Goal: Information Seeking & Learning: Understand process/instructions

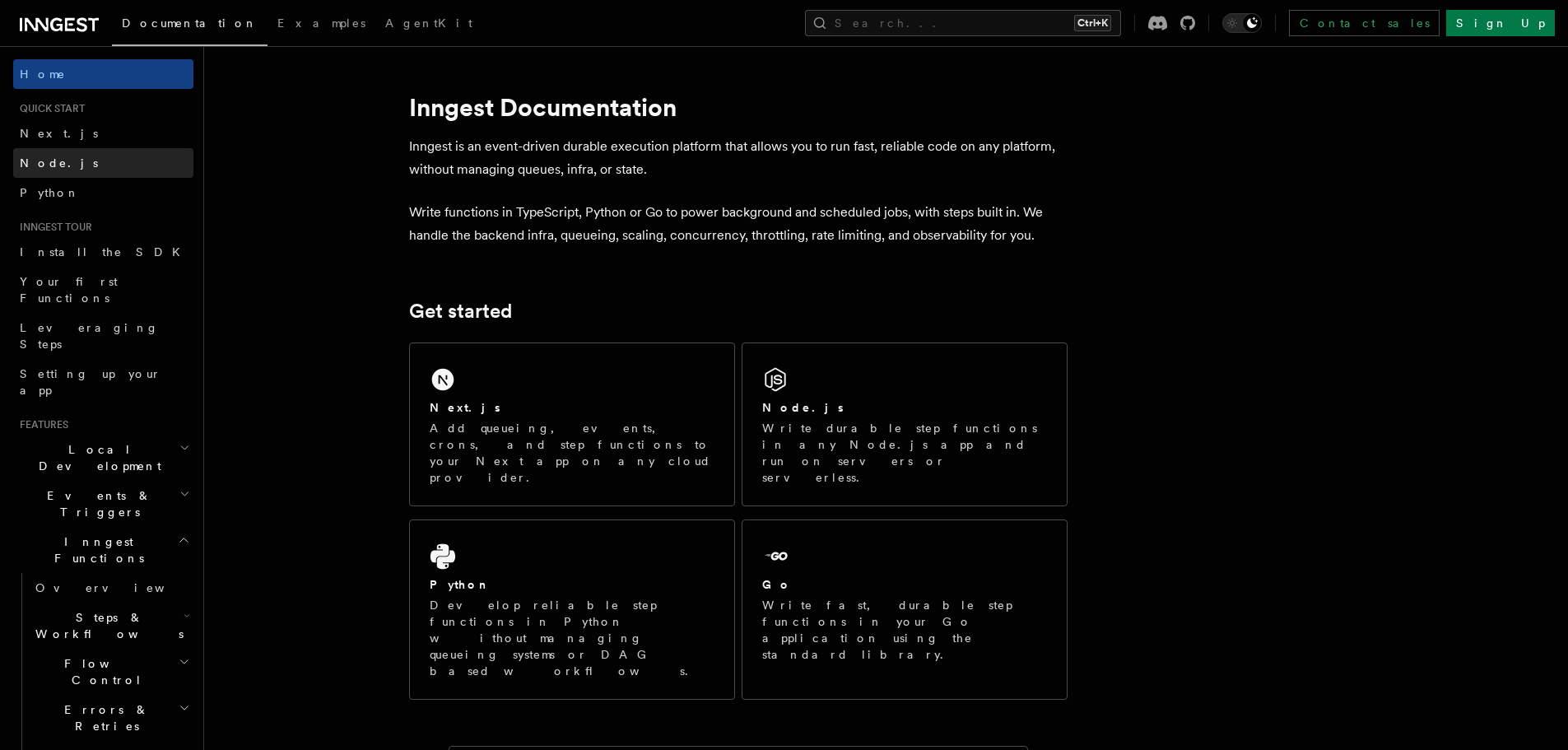
click at [63, 153] on link "Node.js" at bounding box center [103, 163] width 180 height 29
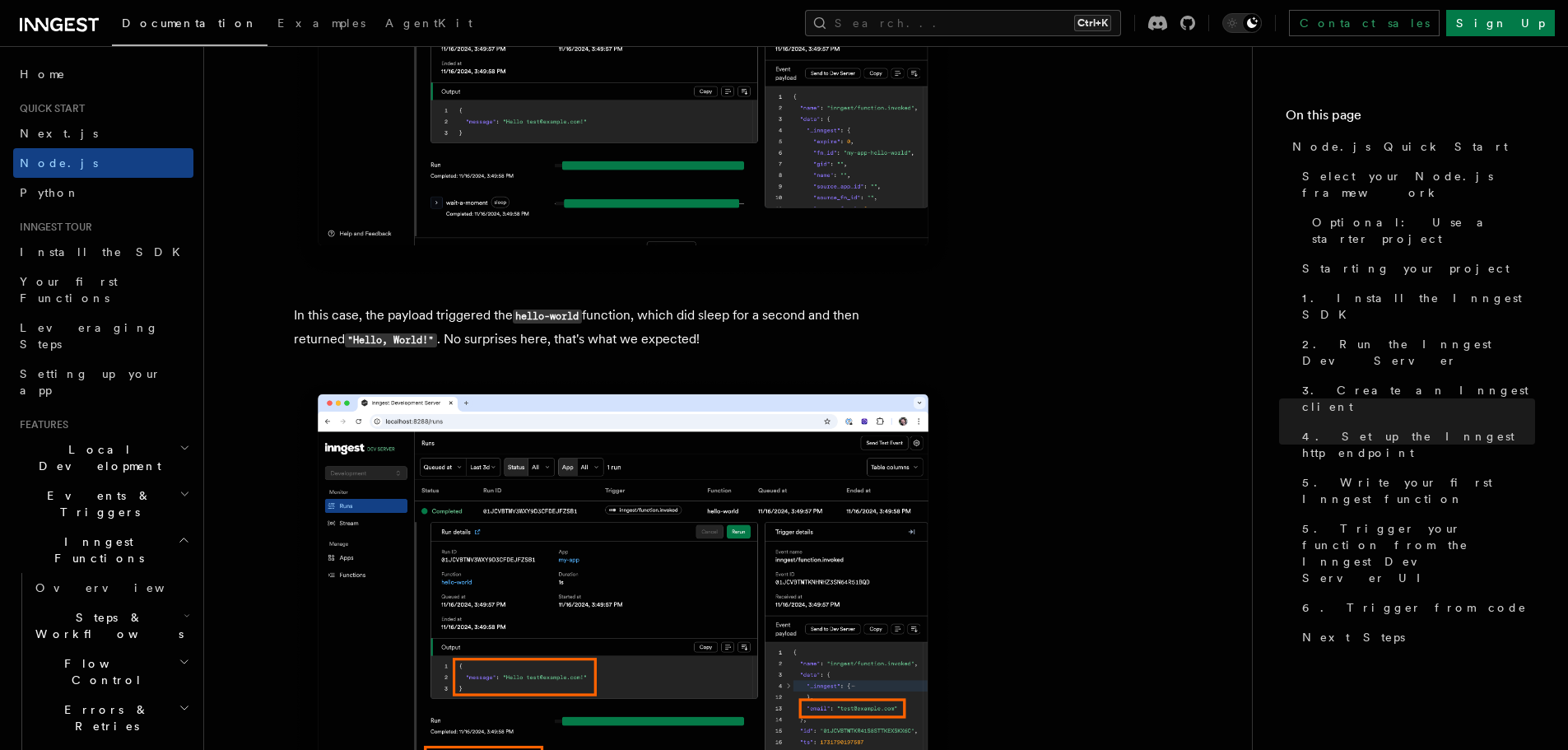
scroll to position [6501, 0]
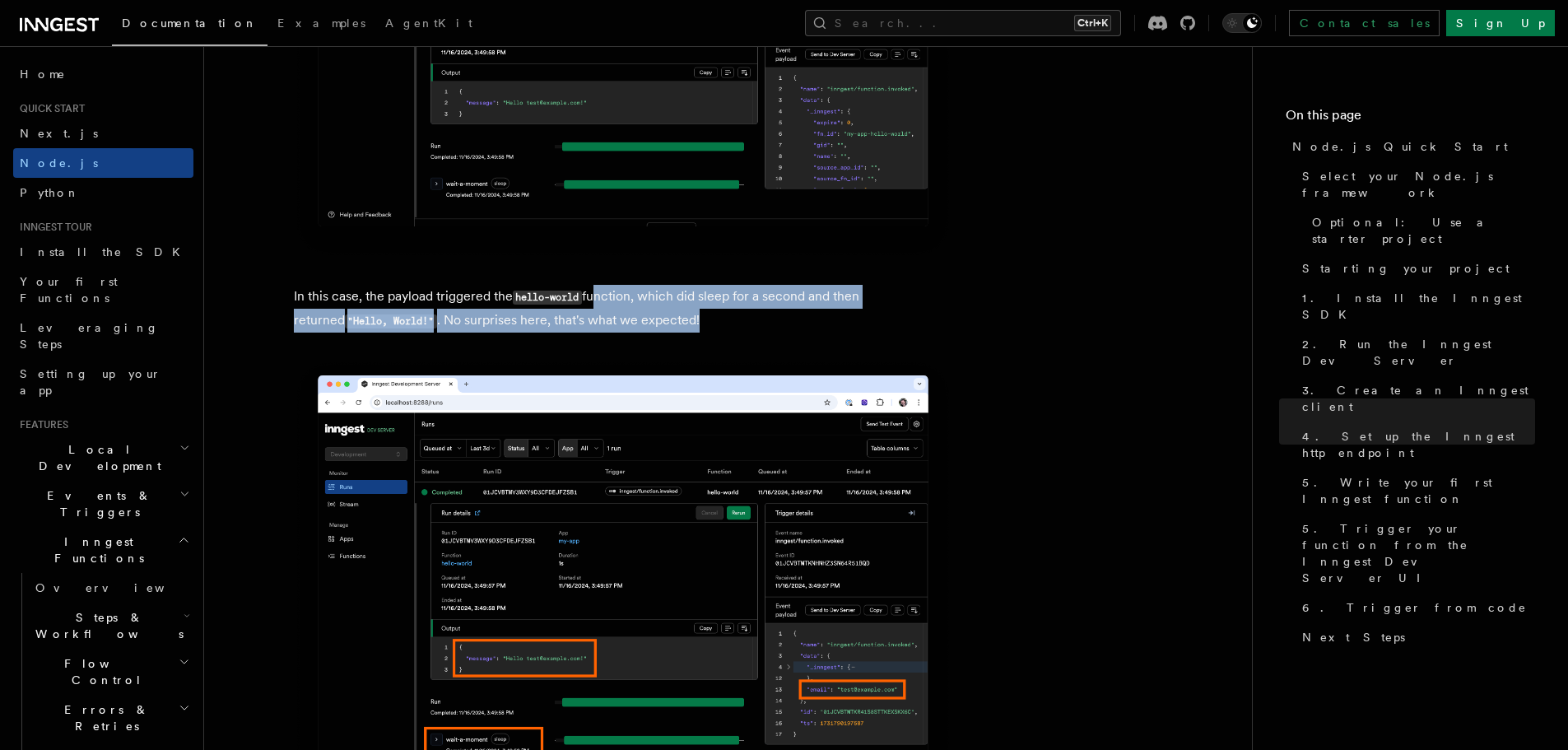
drag, startPoint x: 593, startPoint y: 318, endPoint x: 969, endPoint y: 336, distance: 376.4
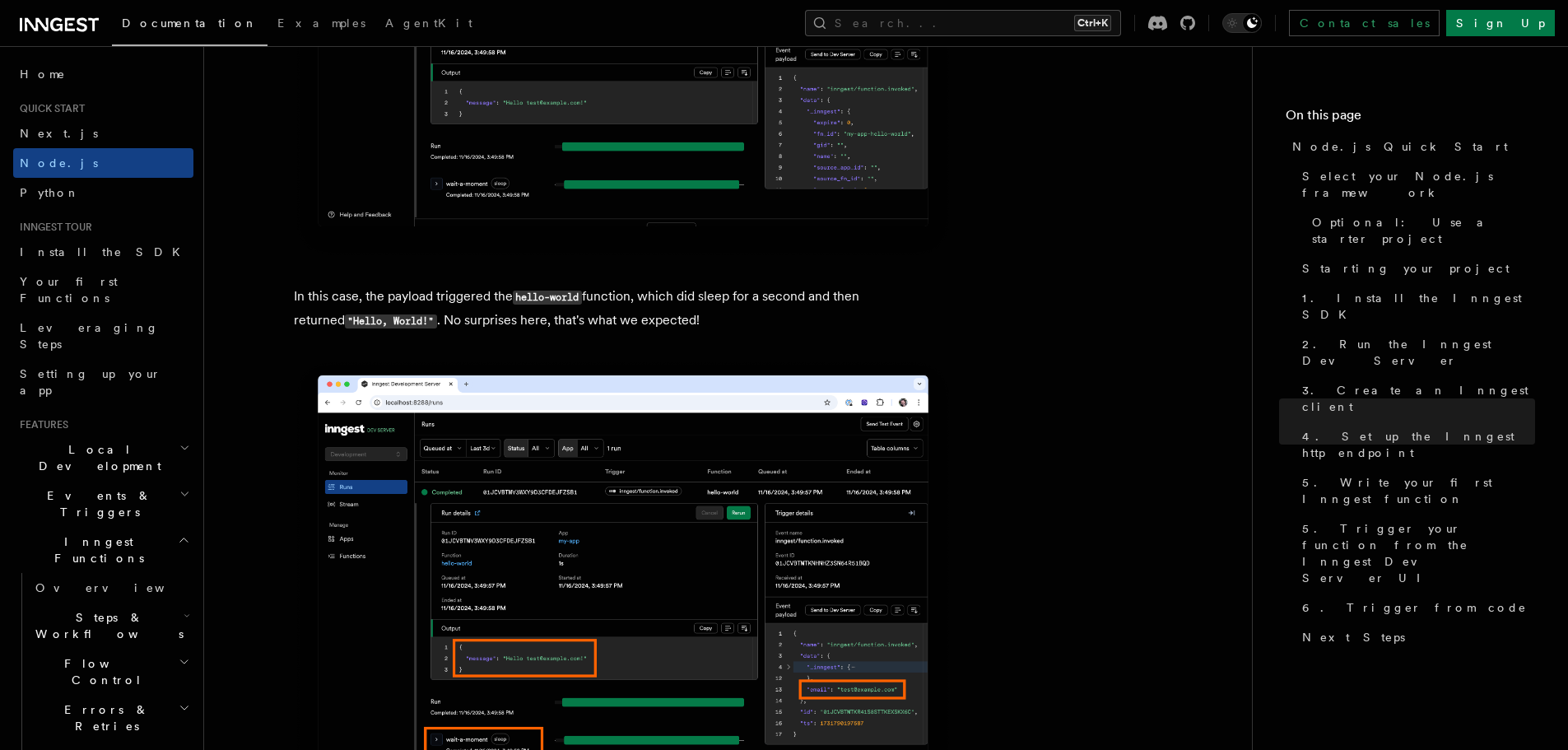
drag, startPoint x: 520, startPoint y: 340, endPoint x: 784, endPoint y: 354, distance: 264.4
click at [748, 333] on p "In this case, the payload triggered the hello-world function, which did sleep f…" at bounding box center [623, 308] width 658 height 48
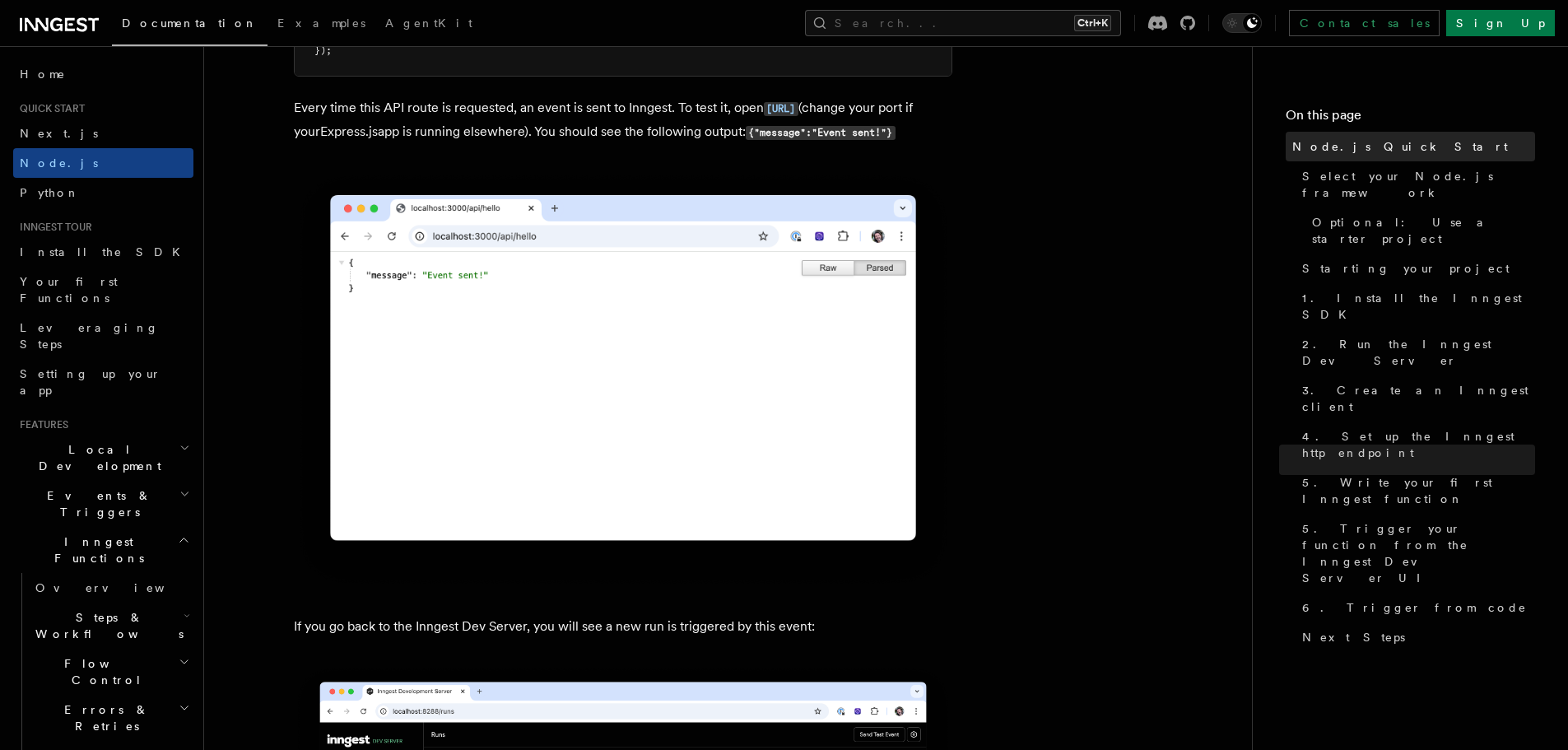
scroll to position [9134, 0]
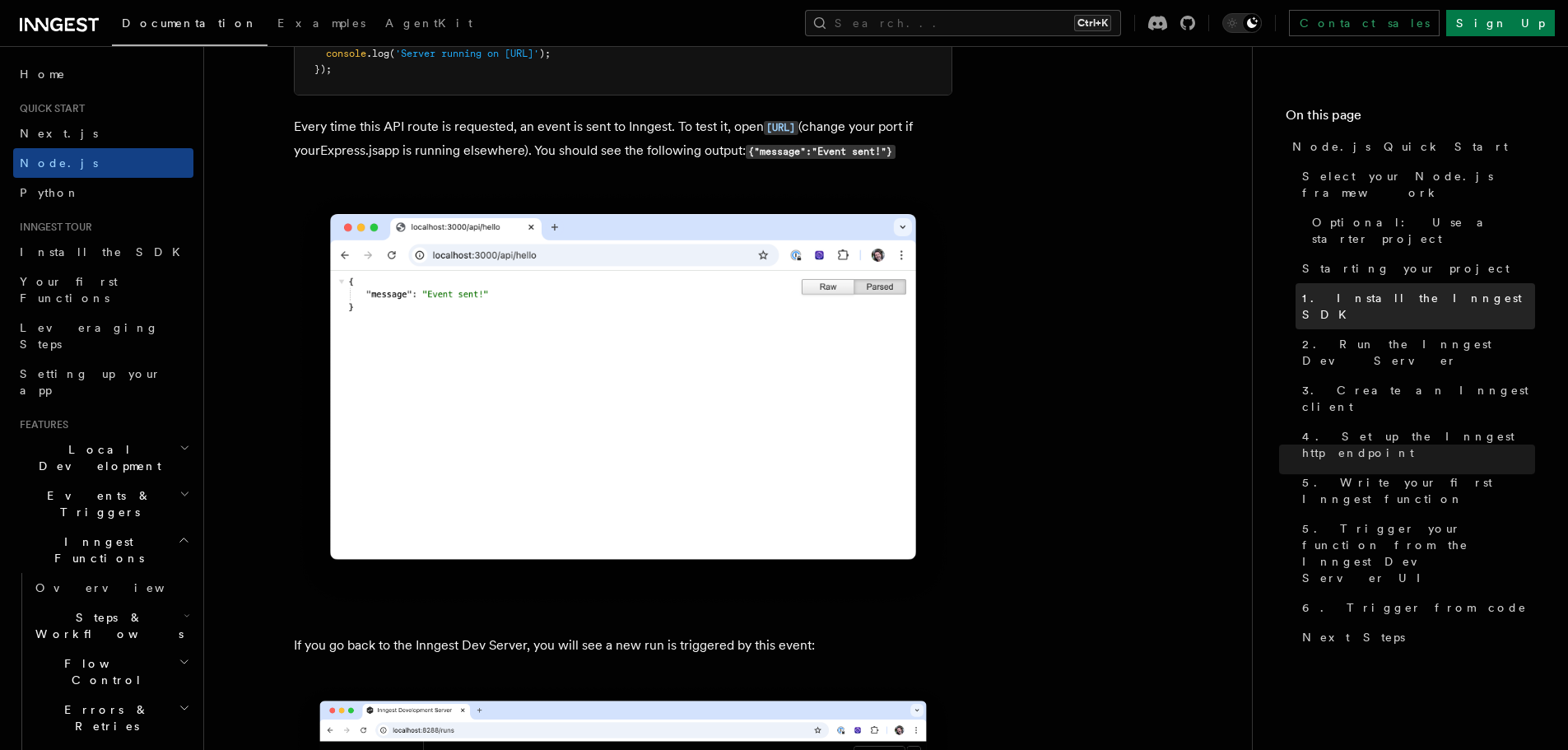
click at [1319, 290] on span "1. Install the Inngest SDK" at bounding box center [1419, 306] width 233 height 33
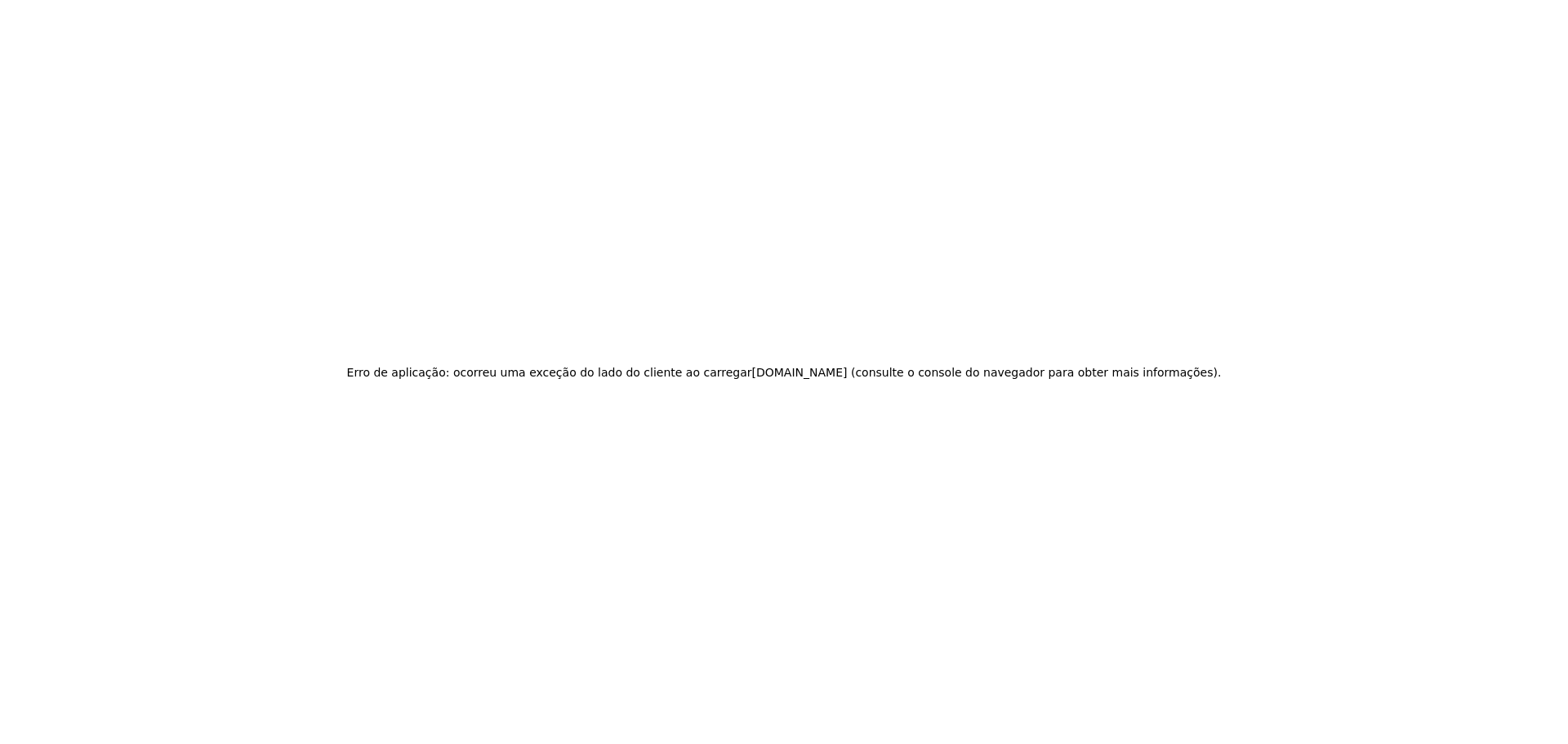
click at [836, 372] on font "www.inngest.com" at bounding box center [800, 372] width 95 height 13
click at [615, 241] on div "Erro de aplicação: ocorreu uma exceção do lado do cliente ao carregar www.innge…" at bounding box center [784, 372] width 1568 height 744
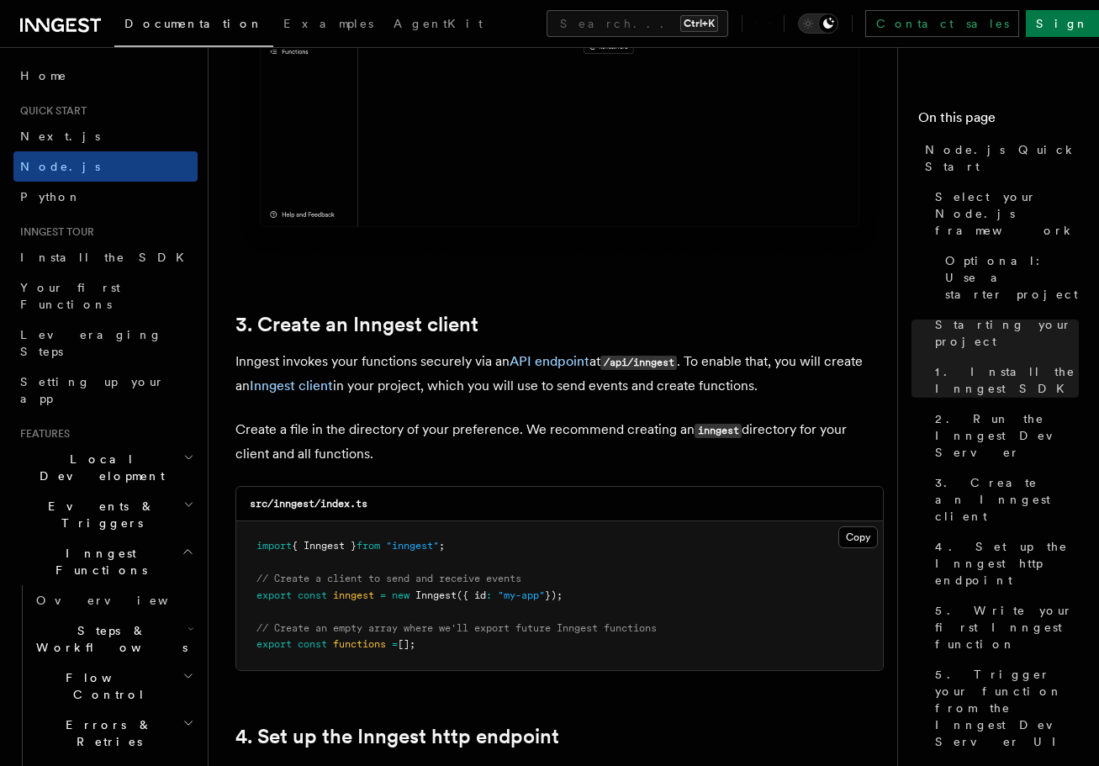
scroll to position [1920, 0]
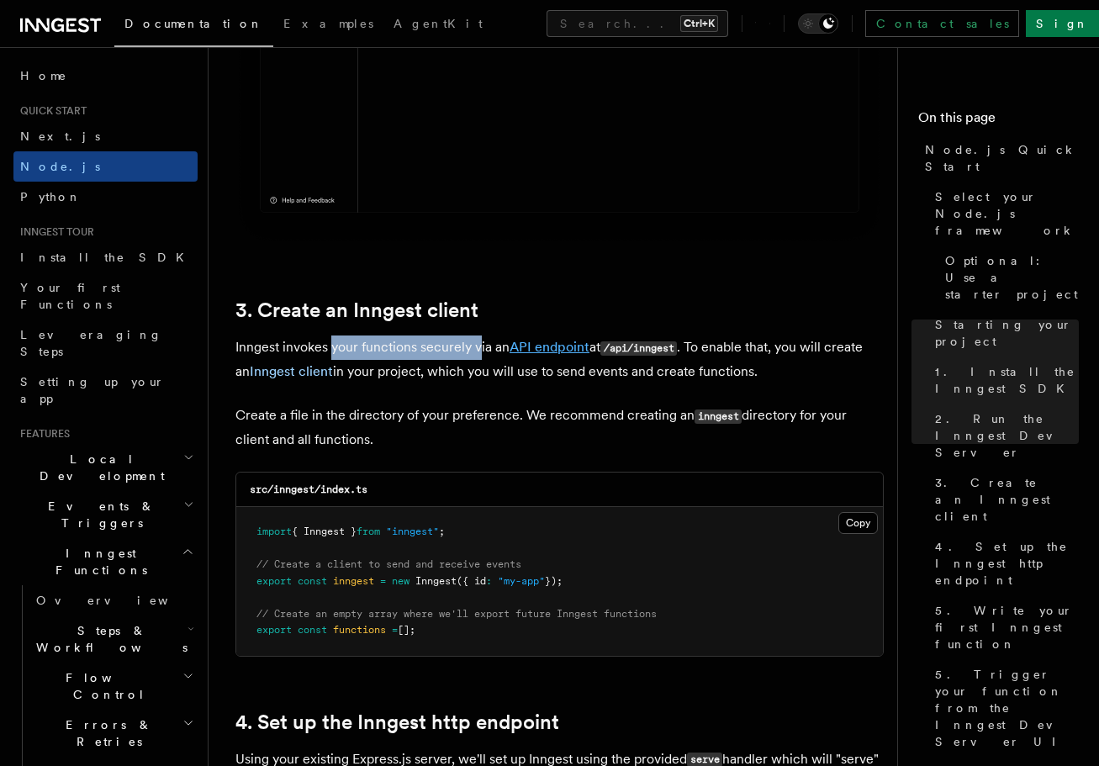
drag, startPoint x: 332, startPoint y: 344, endPoint x: 514, endPoint y: 345, distance: 181.5
click at [480, 344] on p "Inngest invokes your functions securely via an API endpoint at /api/inngest . T…" at bounding box center [559, 359] width 648 height 48
drag, startPoint x: 742, startPoint y: 344, endPoint x: 853, endPoint y: 349, distance: 111.1
click at [853, 349] on p "Inngest invokes your functions securely via an API endpoint at /api/inngest . T…" at bounding box center [559, 359] width 648 height 48
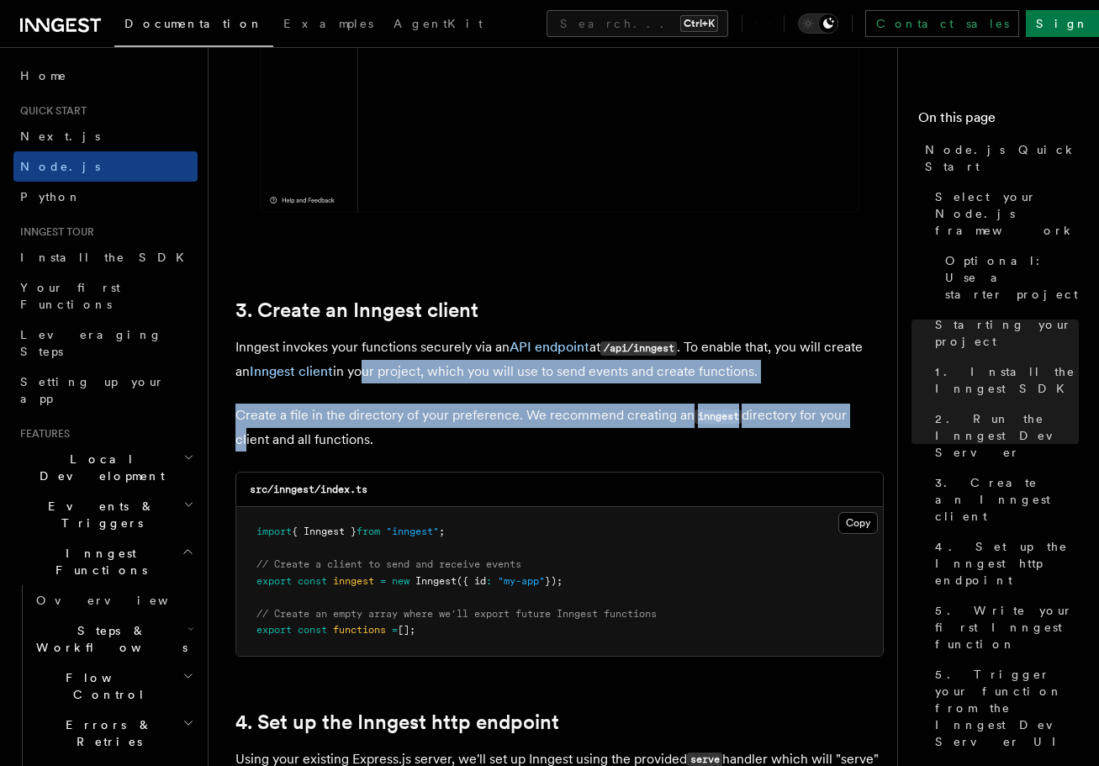
drag, startPoint x: 435, startPoint y: 375, endPoint x: 577, endPoint y: 418, distance: 148.4
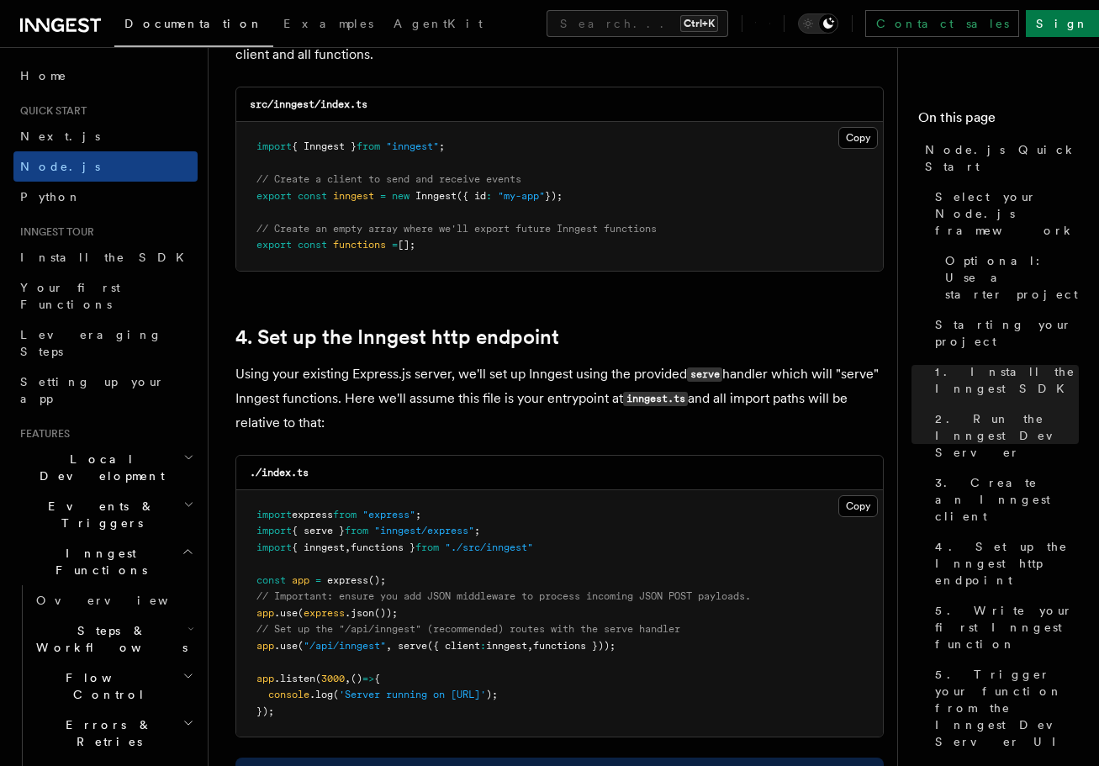
scroll to position [2340, 0]
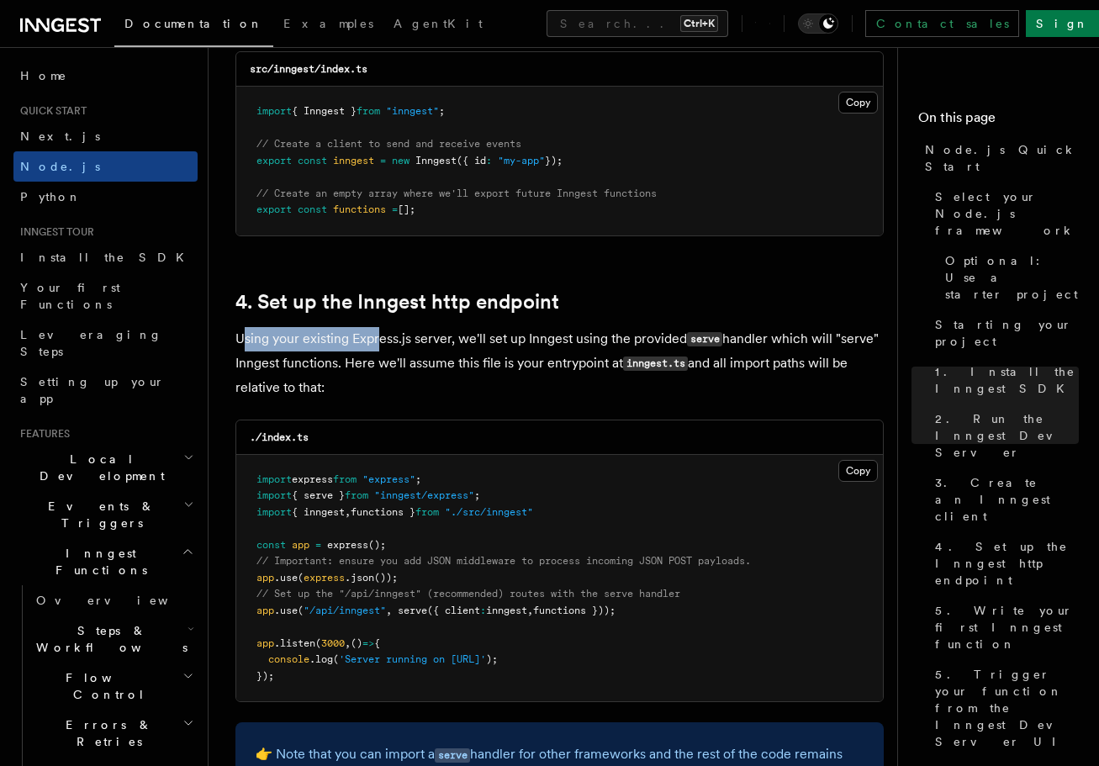
drag, startPoint x: 240, startPoint y: 342, endPoint x: 379, endPoint y: 350, distance: 138.9
click at [379, 350] on p "Using your existing Express.js server, we'll set up Inngest using the provided …" at bounding box center [559, 363] width 648 height 72
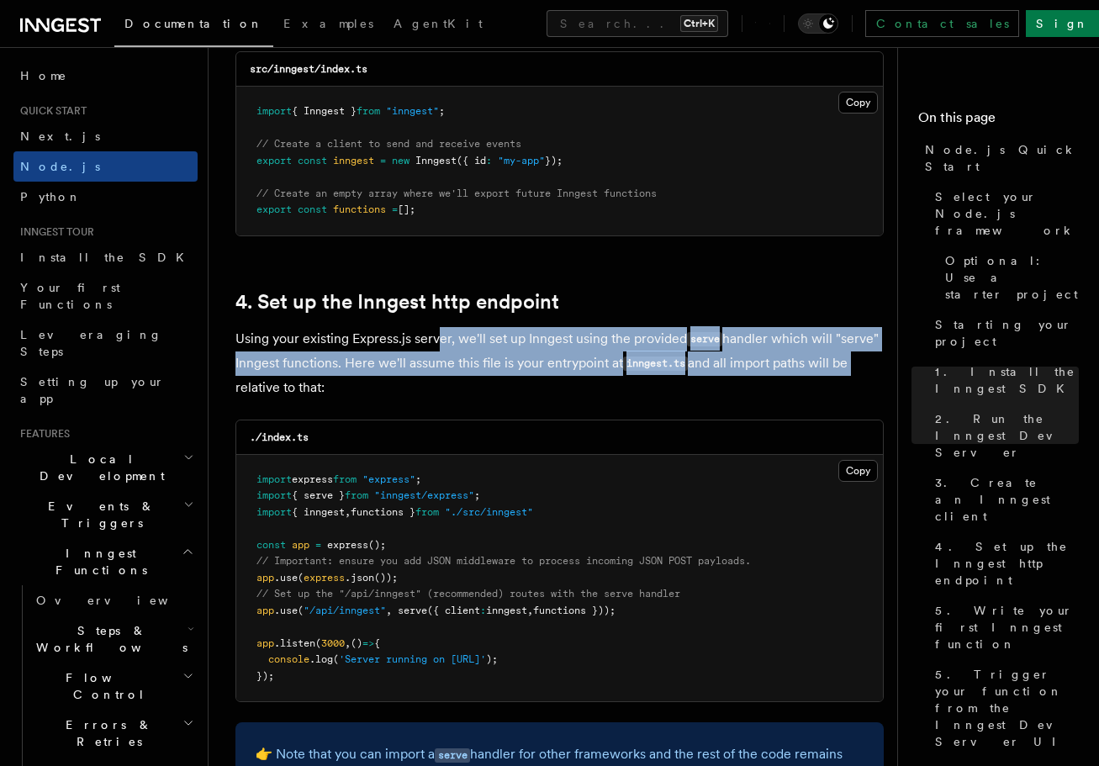
drag, startPoint x: 446, startPoint y: 350, endPoint x: 882, endPoint y: 357, distance: 436.3
click at [854, 357] on p "Using your existing Express.js server, we'll set up Inngest using the provided …" at bounding box center [559, 363] width 648 height 72
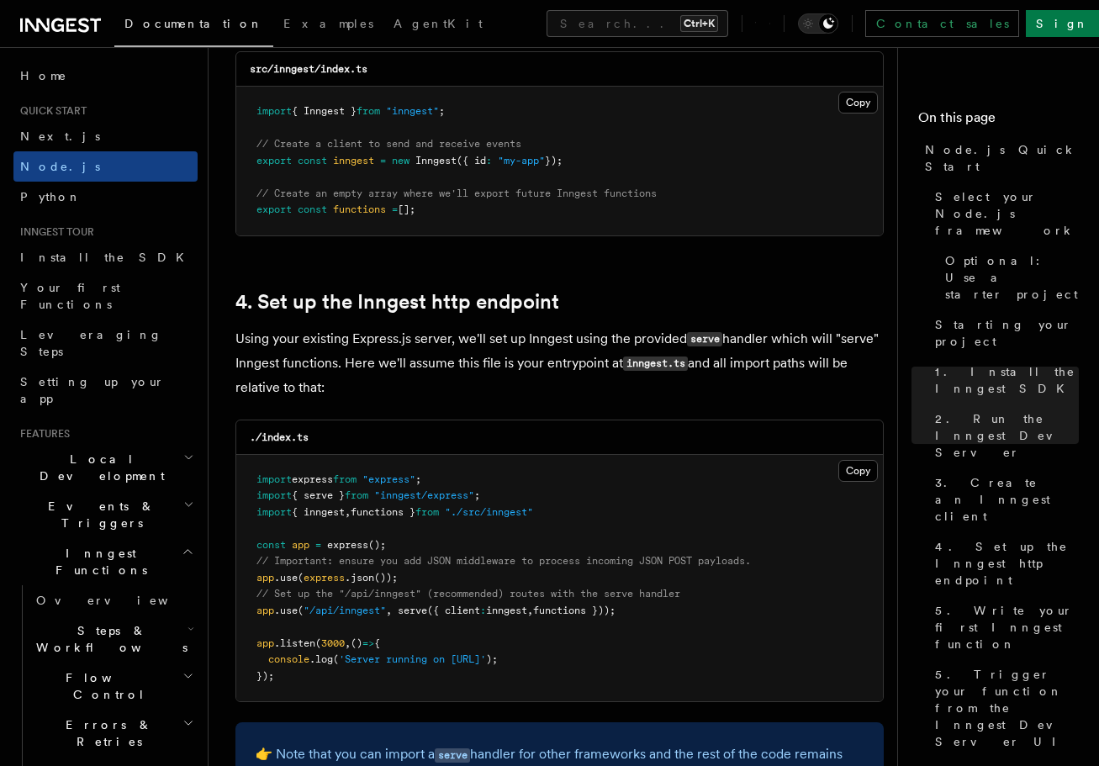
drag, startPoint x: 380, startPoint y: 386, endPoint x: 412, endPoint y: 382, distance: 32.2
click at [380, 385] on p "Using your existing Express.js server, we'll set up Inngest using the provided …" at bounding box center [559, 363] width 648 height 72
drag, startPoint x: 480, startPoint y: 373, endPoint x: 620, endPoint y: 373, distance: 140.4
click at [614, 373] on p "Using your existing Express.js server, we'll set up Inngest using the provided …" at bounding box center [559, 363] width 648 height 72
drag, startPoint x: 785, startPoint y: 362, endPoint x: 861, endPoint y: 362, distance: 75.6
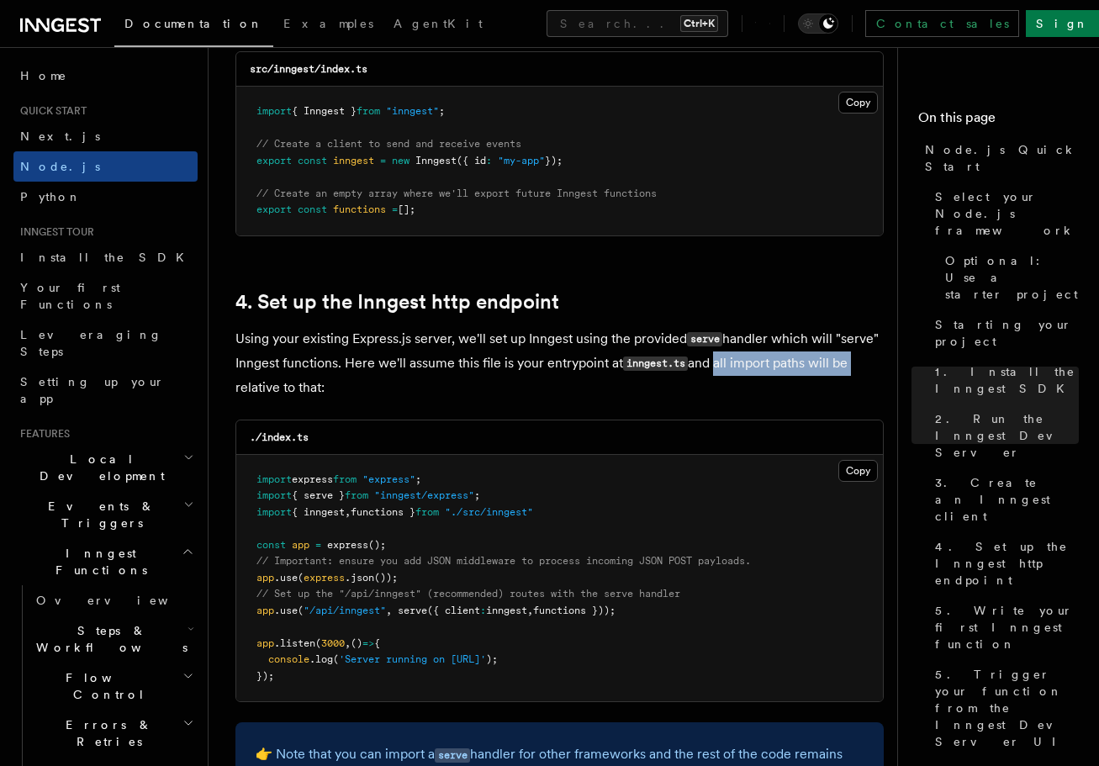
click at [854, 362] on p "Using your existing Express.js server, we'll set up Inngest using the provided …" at bounding box center [559, 363] width 648 height 72
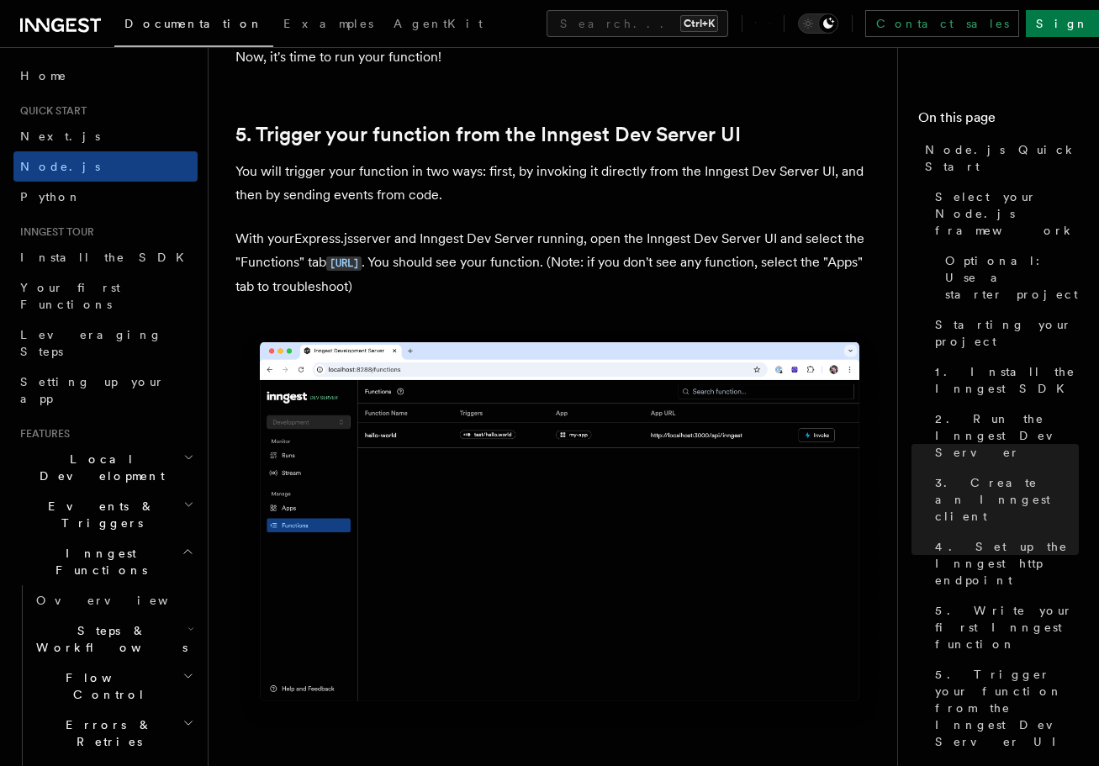
scroll to position [4021, 0]
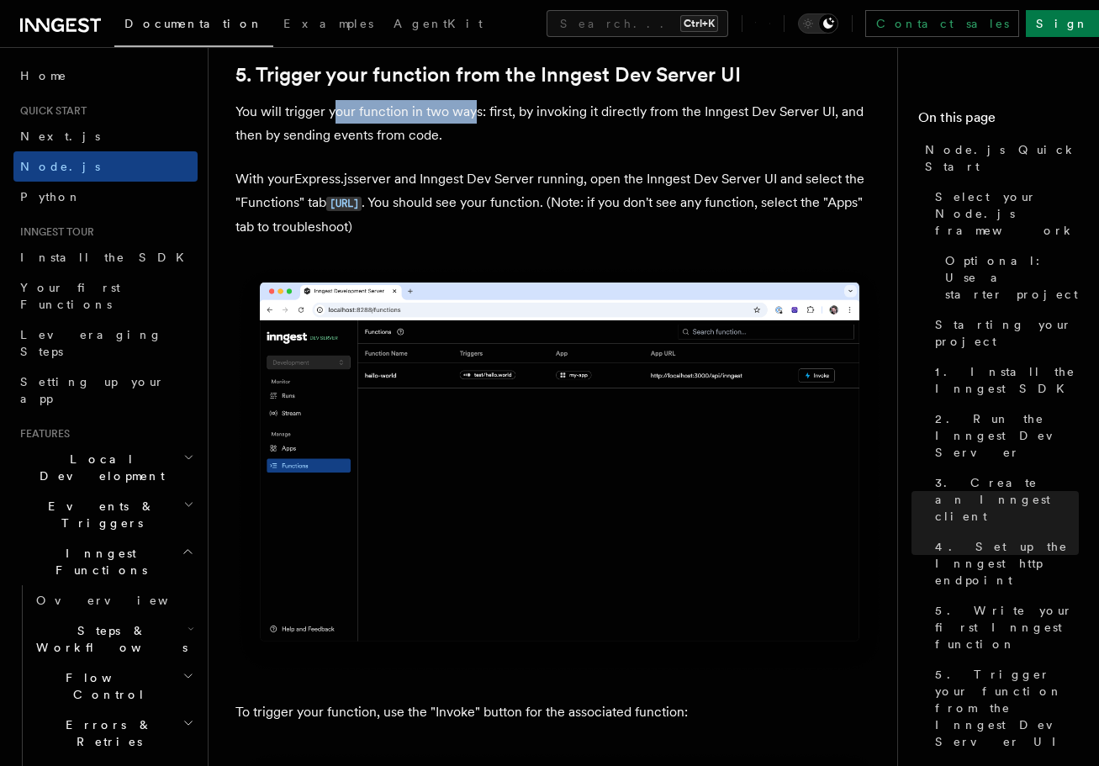
drag, startPoint x: 335, startPoint y: 110, endPoint x: 476, endPoint y: 110, distance: 141.2
click at [476, 110] on p "You will trigger your function in two ways: first, by invoking it directly from…" at bounding box center [559, 123] width 648 height 47
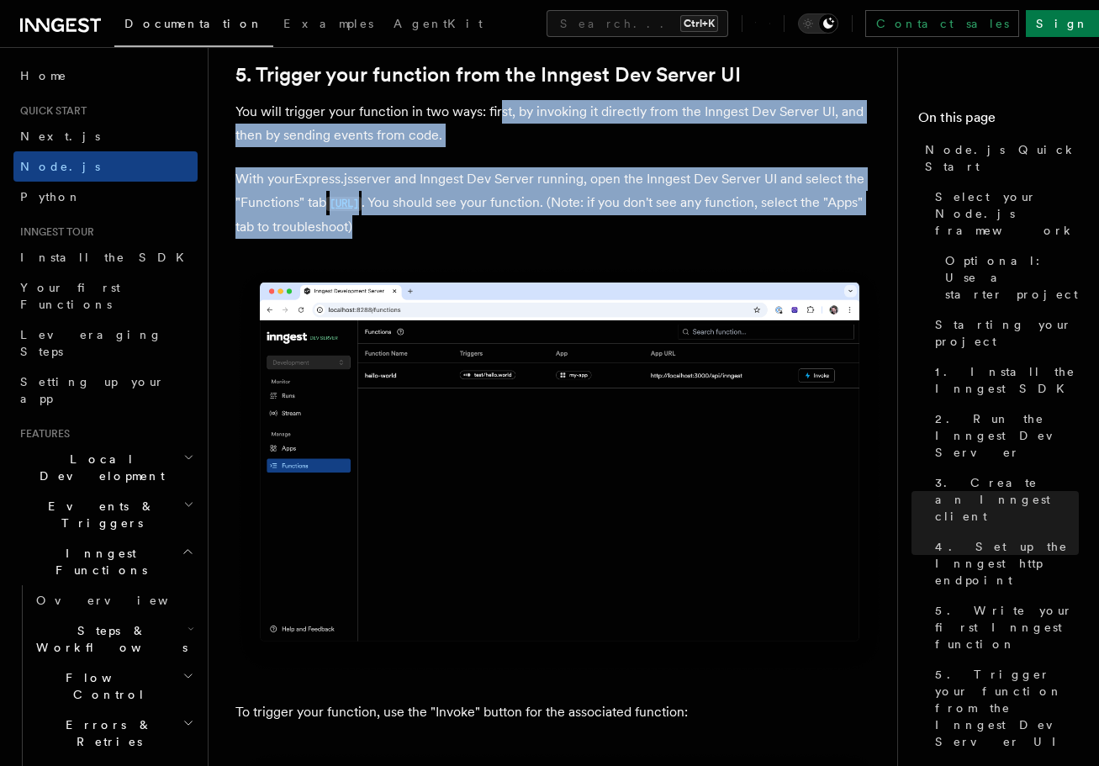
drag, startPoint x: 501, startPoint y: 112, endPoint x: 794, endPoint y: 235, distance: 318.3
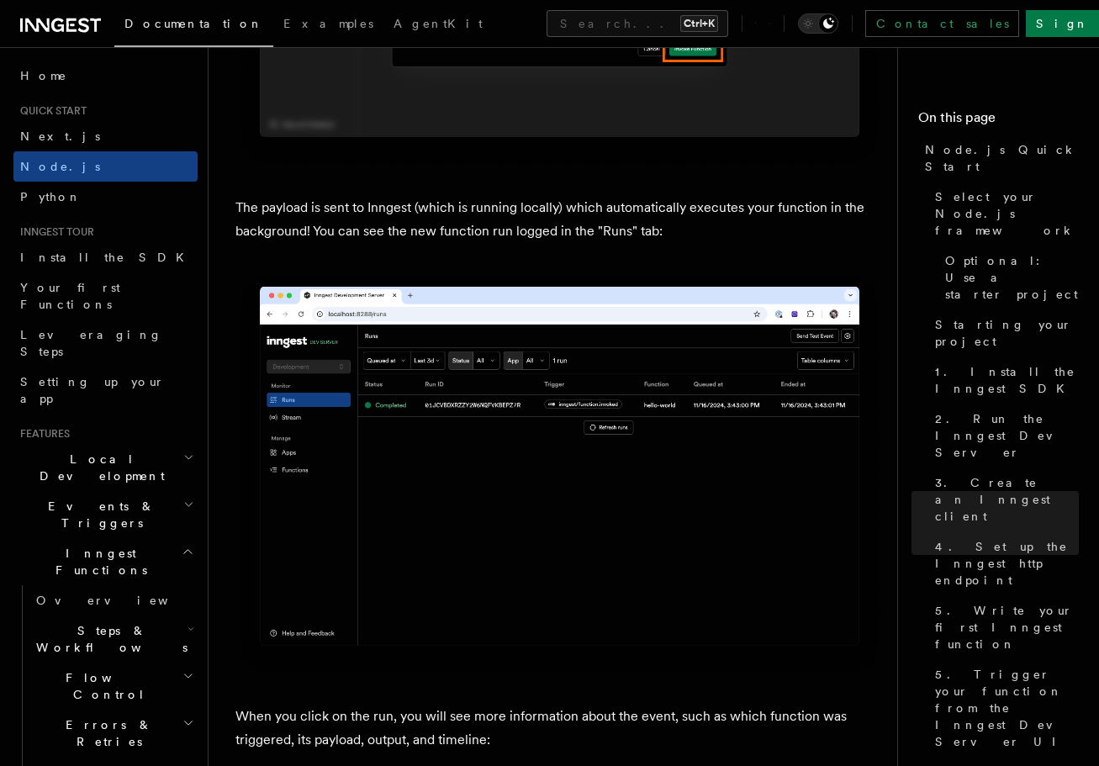
scroll to position [5534, 0]
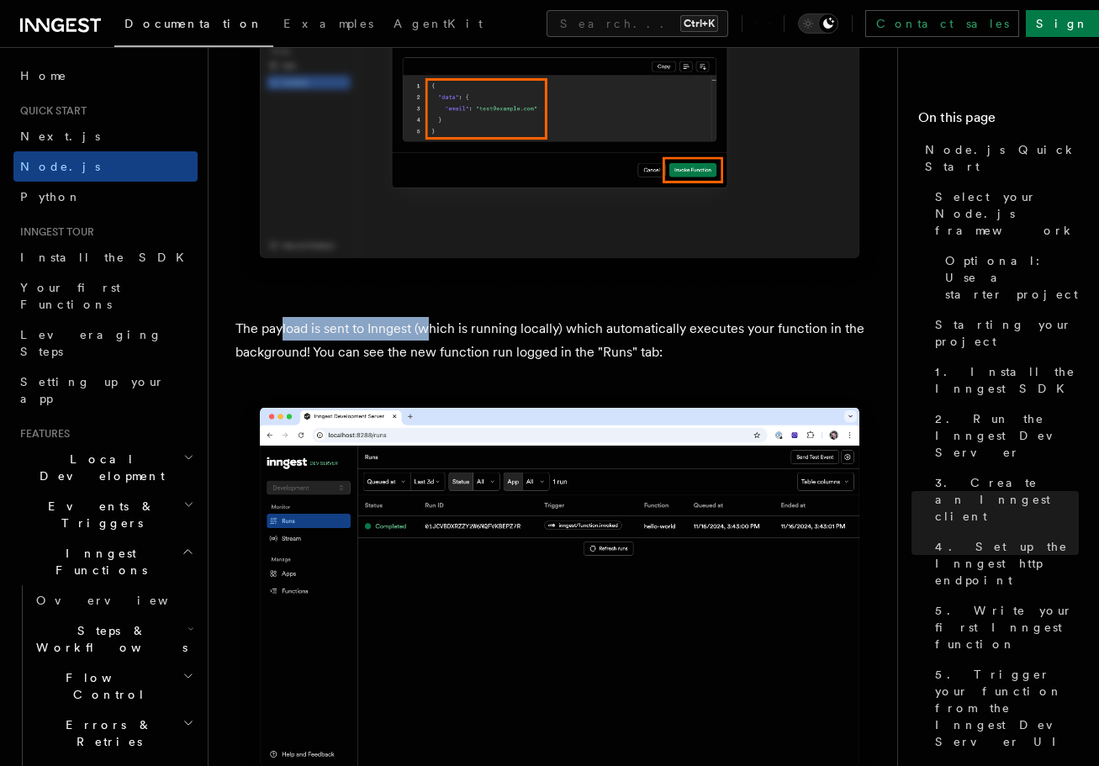
drag, startPoint x: 280, startPoint y: 329, endPoint x: 431, endPoint y: 333, distance: 151.3
click at [431, 333] on p "The payload is sent to Inngest (which is running locally) which automatically e…" at bounding box center [559, 340] width 648 height 47
drag, startPoint x: 457, startPoint y: 333, endPoint x: 553, endPoint y: 334, distance: 95.8
click at [545, 334] on p "The payload is sent to Inngest (which is running locally) which automatically e…" at bounding box center [559, 340] width 648 height 47
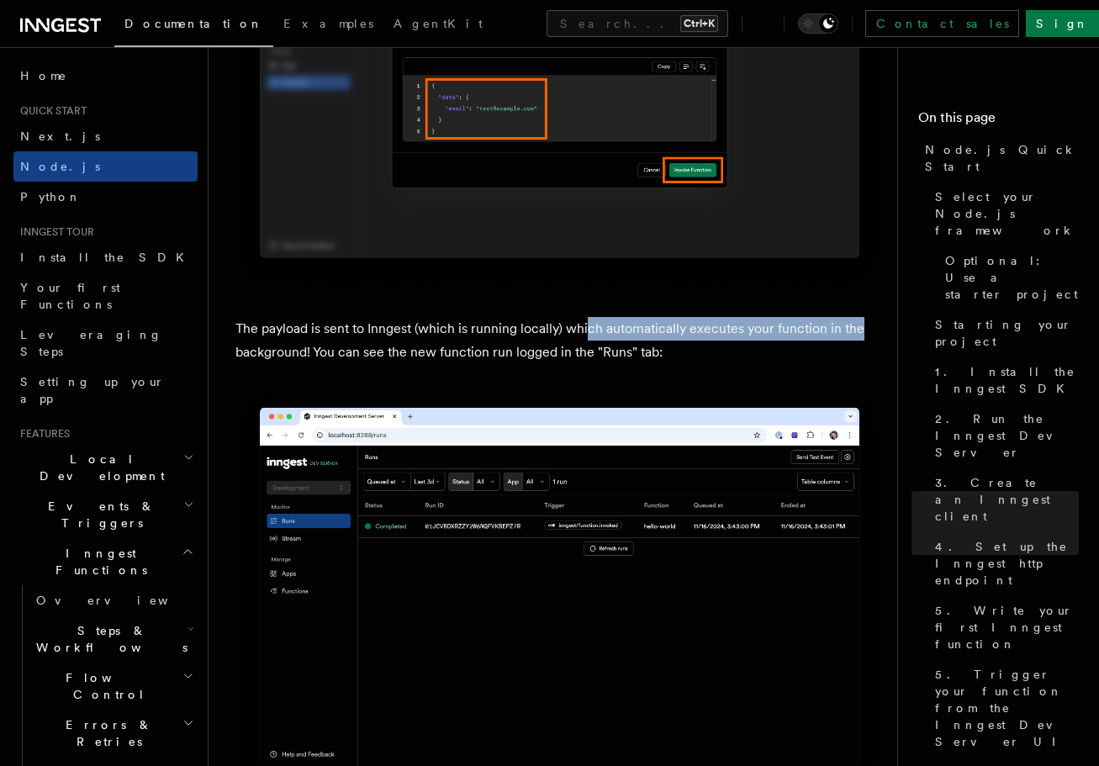
drag, startPoint x: 589, startPoint y: 334, endPoint x: 866, endPoint y: 340, distance: 276.6
click at [854, 340] on p "The payload is sent to Inngest (which is running locally) which automatically e…" at bounding box center [559, 340] width 648 height 47
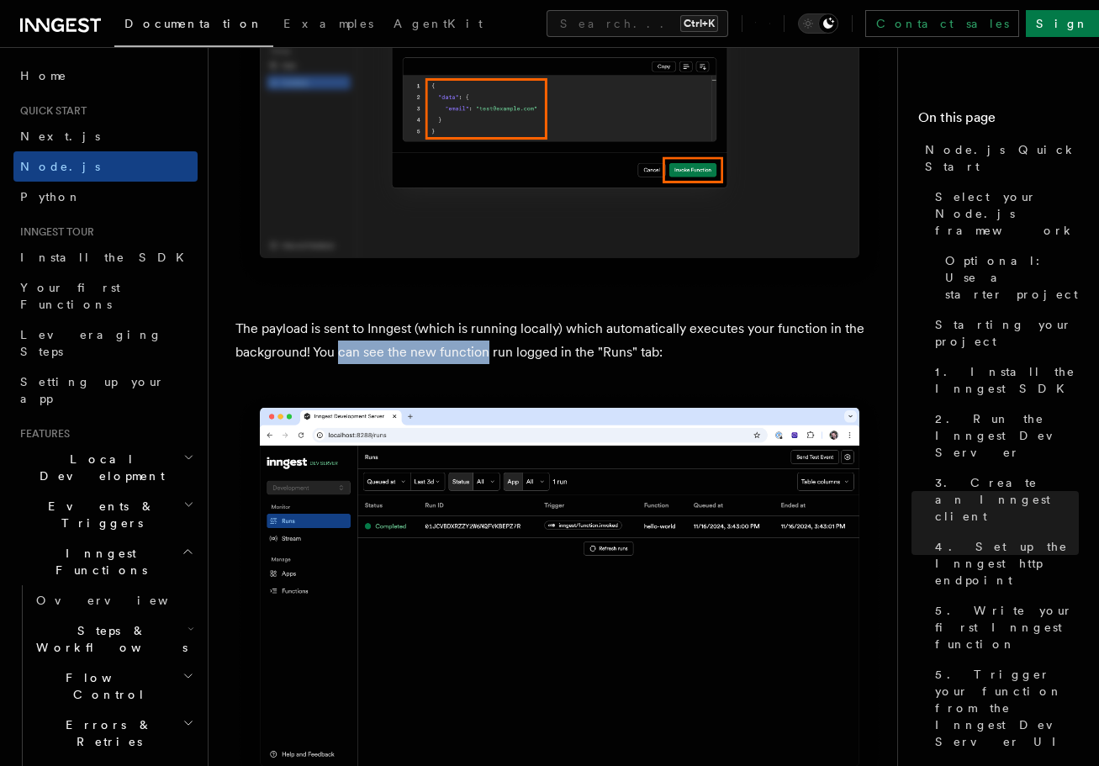
drag, startPoint x: 371, startPoint y: 347, endPoint x: 510, endPoint y: 350, distance: 139.5
click at [487, 347] on p "The payload is sent to Inngest (which is running locally) which automatically e…" at bounding box center [559, 340] width 648 height 47
drag, startPoint x: 535, startPoint y: 350, endPoint x: 461, endPoint y: 346, distance: 73.2
click at [461, 346] on p "The payload is sent to Inngest (which is running locally) which automatically e…" at bounding box center [559, 340] width 648 height 47
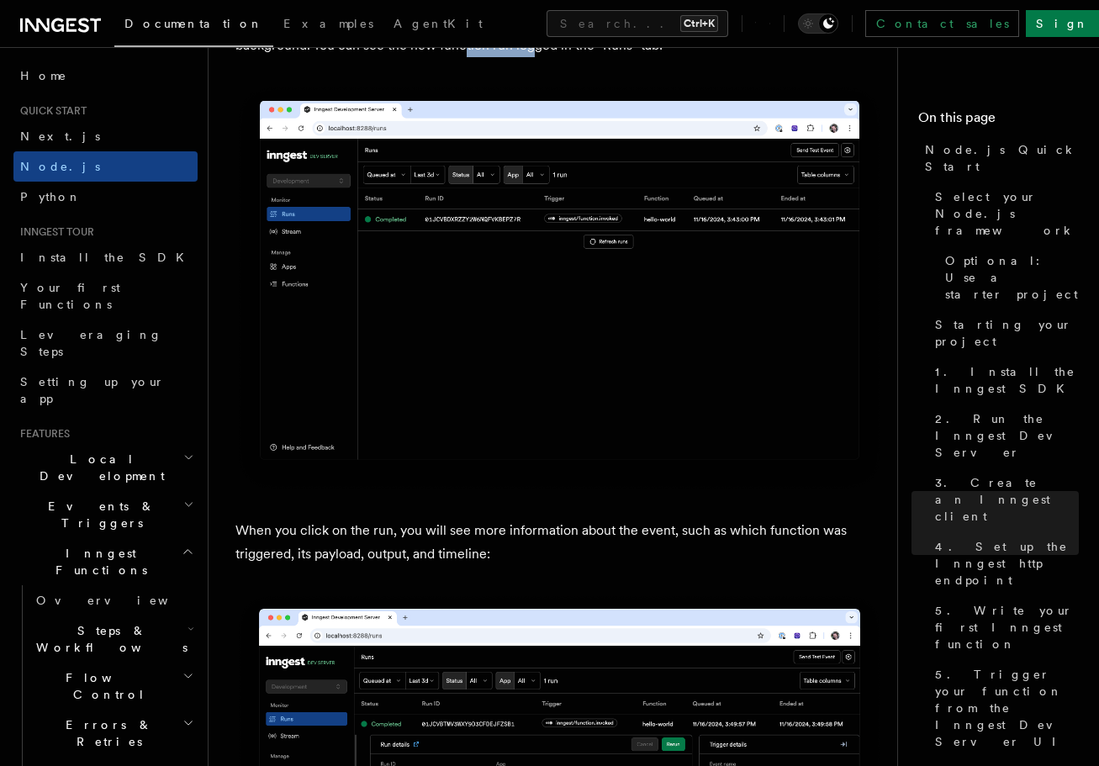
scroll to position [6038, 0]
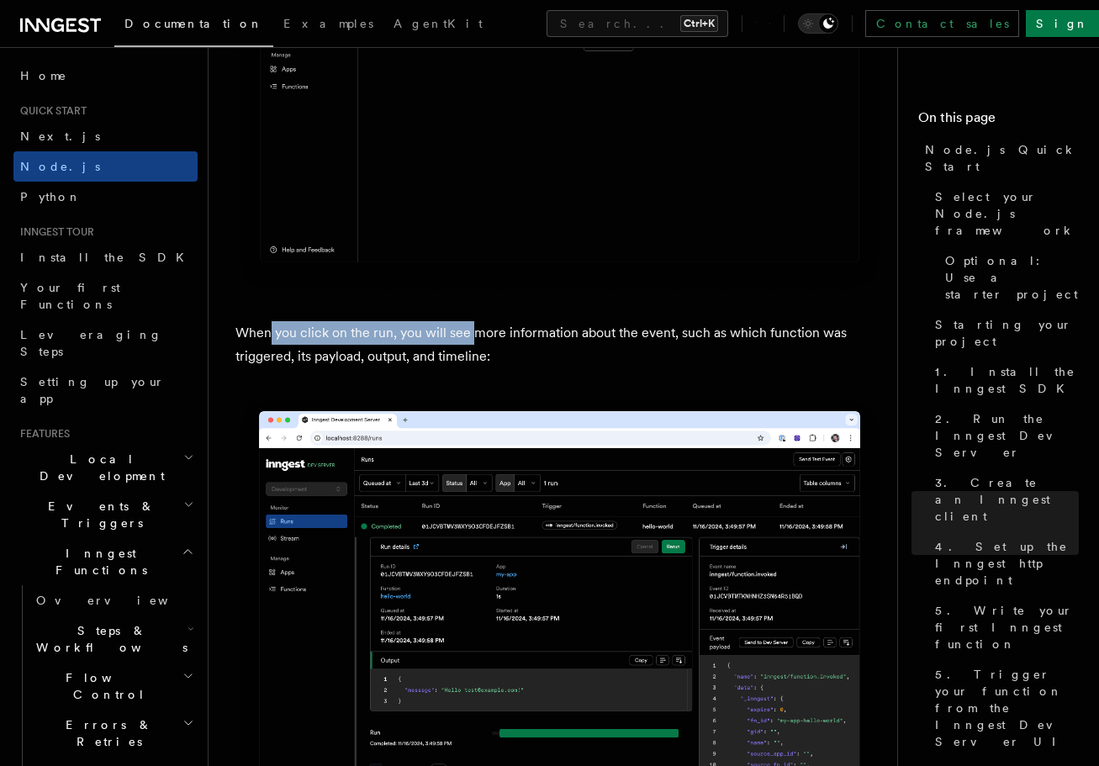
drag, startPoint x: 363, startPoint y: 329, endPoint x: 495, endPoint y: 332, distance: 132.0
click at [479, 332] on p "When you click on the run, you will see more information about the event, such …" at bounding box center [559, 344] width 648 height 47
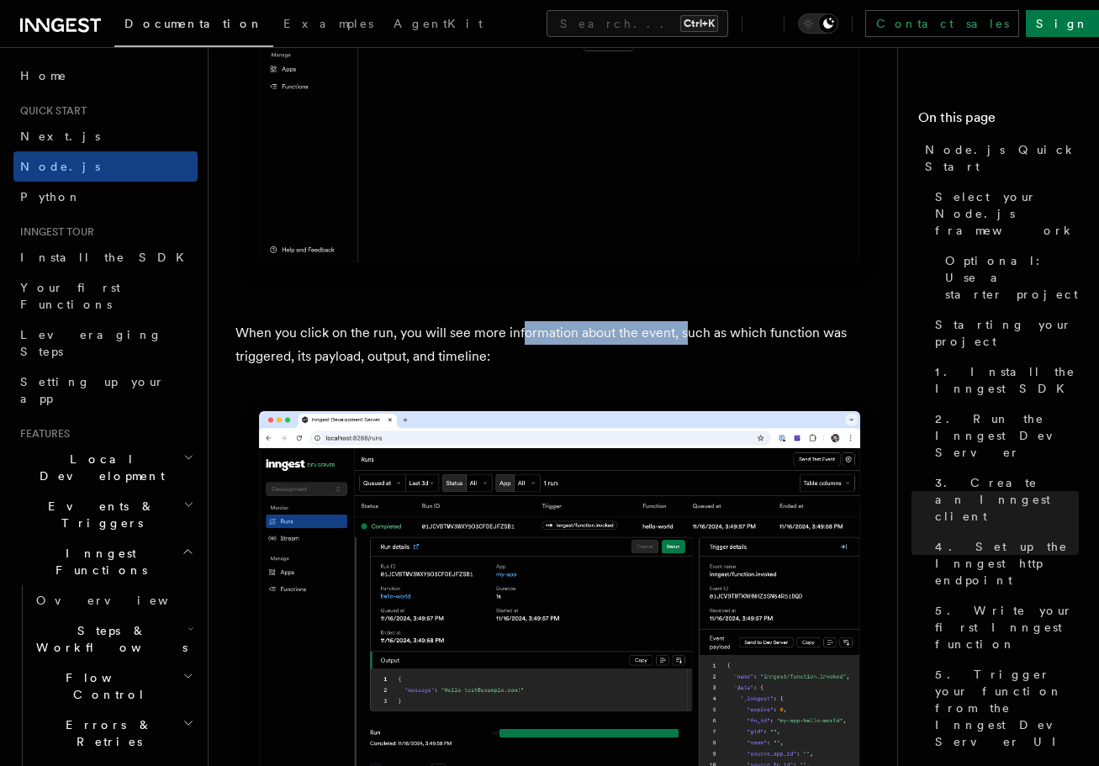
drag, startPoint x: 524, startPoint y: 338, endPoint x: 682, endPoint y: 336, distance: 158.0
click at [681, 335] on p "When you click on the run, you will see more information about the event, such …" at bounding box center [559, 344] width 648 height 47
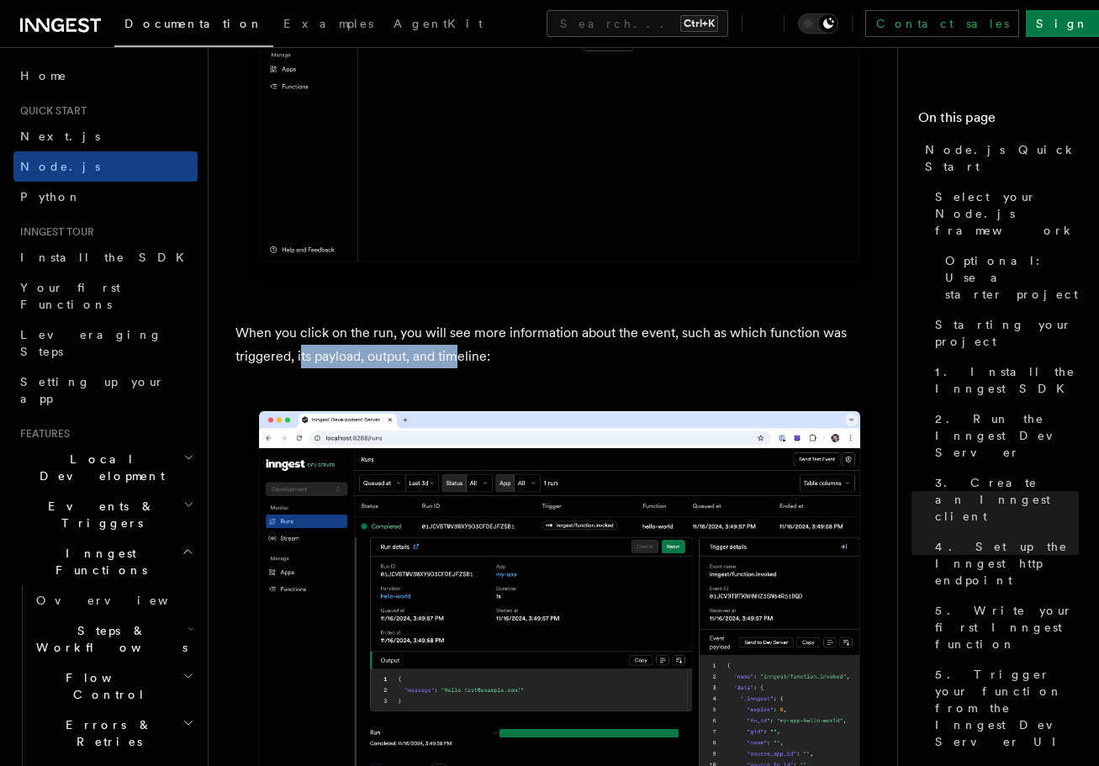
drag, startPoint x: 381, startPoint y: 358, endPoint x: 487, endPoint y: 366, distance: 107.1
click at [463, 361] on p "When you click on the run, you will see more information about the event, such …" at bounding box center [559, 344] width 648 height 47
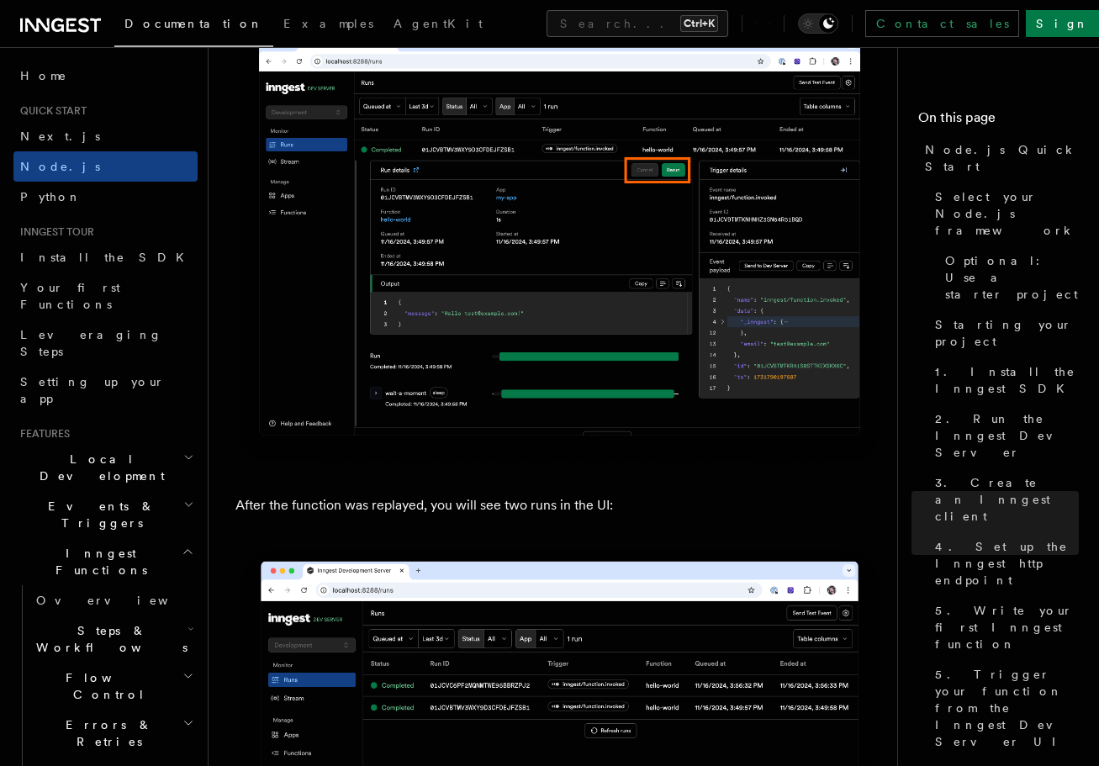
scroll to position [7551, 0]
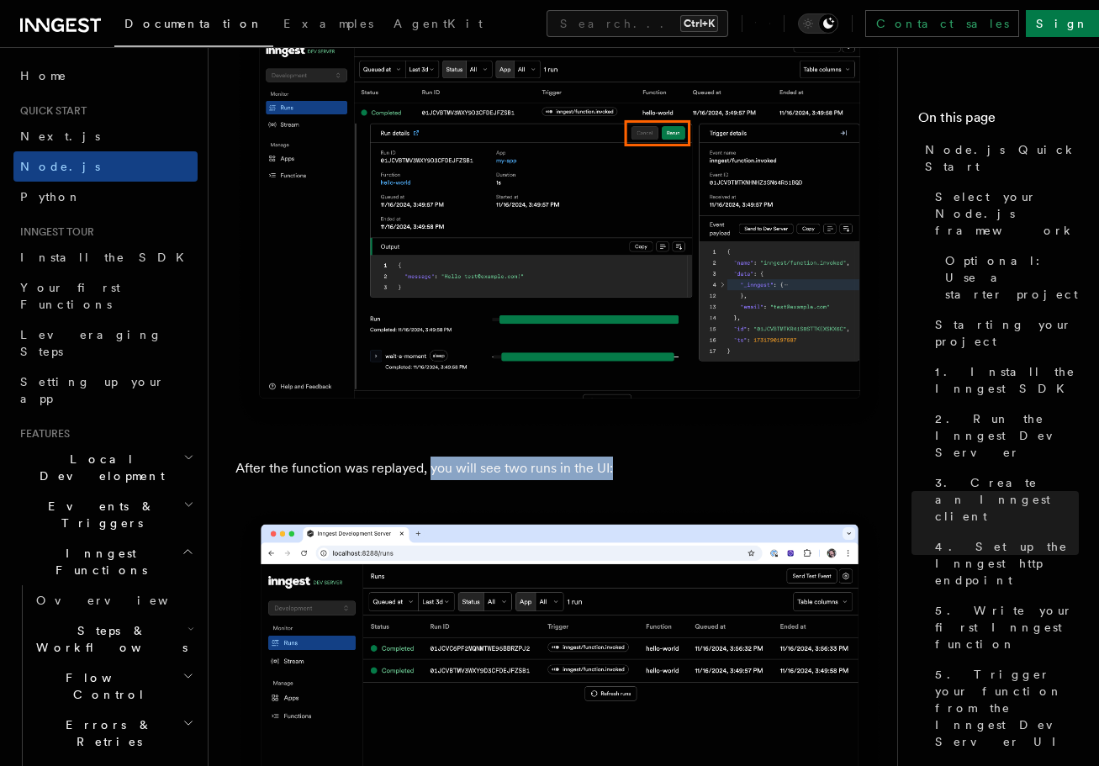
drag, startPoint x: 429, startPoint y: 471, endPoint x: 671, endPoint y: 479, distance: 241.4
click at [670, 478] on p "After the function was replayed, you will see two runs in the UI:" at bounding box center [559, 468] width 648 height 24
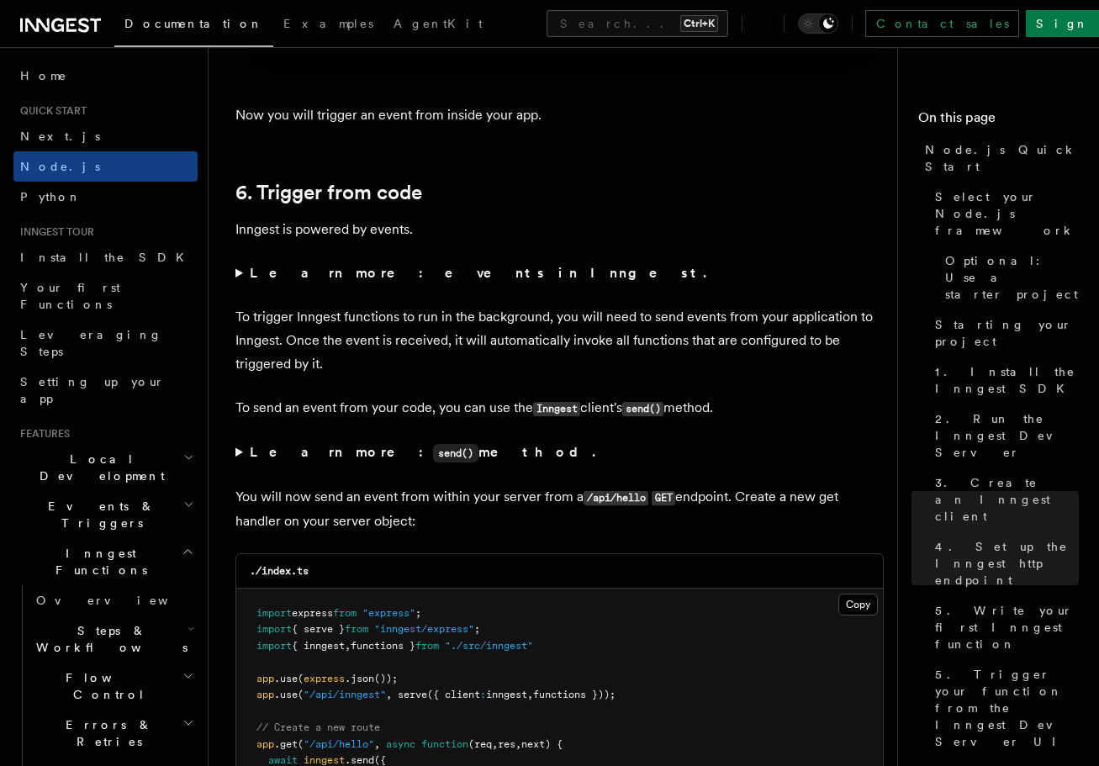
scroll to position [8391, 0]
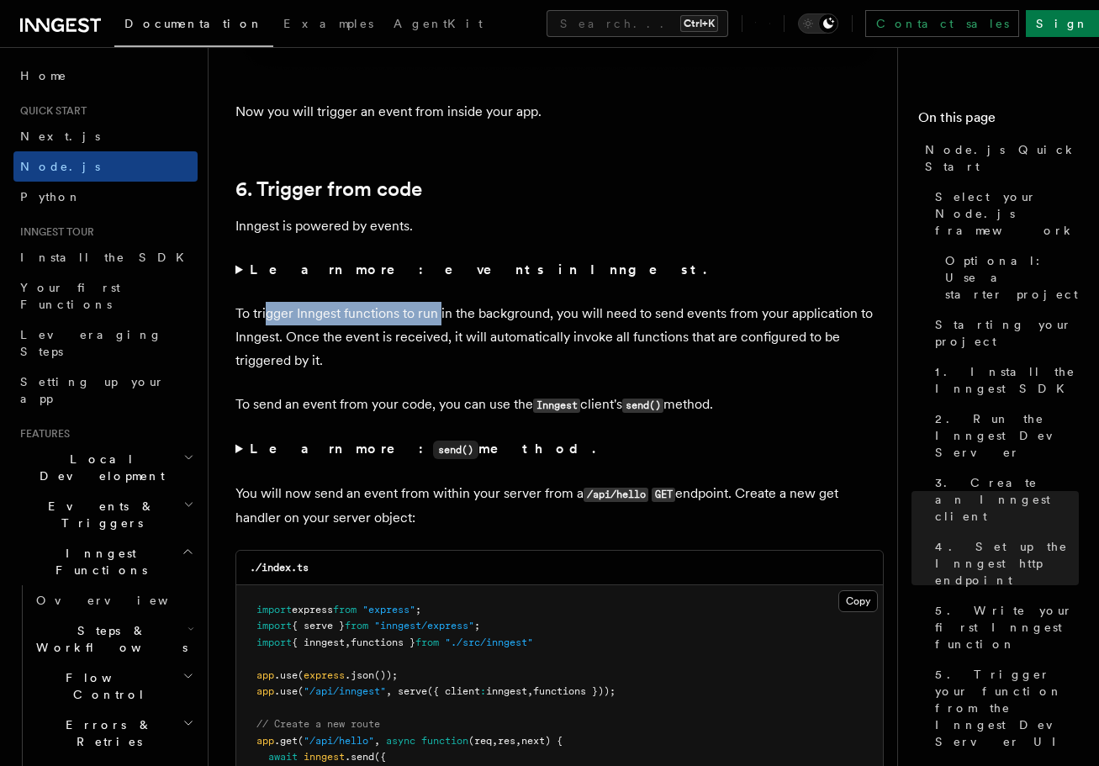
drag, startPoint x: 272, startPoint y: 315, endPoint x: 520, endPoint y: 329, distance: 248.3
click at [440, 314] on p "To trigger Inngest functions to run in the background, you will need to send ev…" at bounding box center [559, 337] width 648 height 71
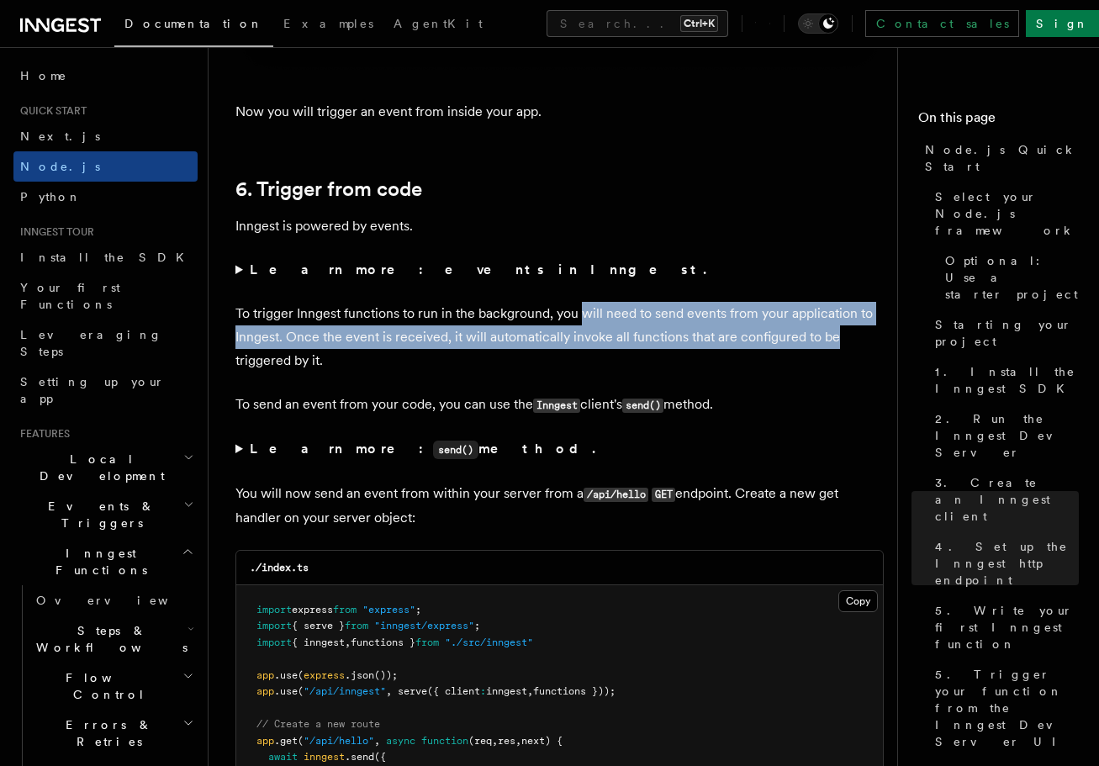
drag, startPoint x: 591, startPoint y: 312, endPoint x: 660, endPoint y: 340, distance: 74.3
click at [854, 339] on p "To trigger Inngest functions to run in the background, you will need to send ev…" at bounding box center [559, 337] width 648 height 71
click at [611, 345] on p "To trigger Inngest functions to run in the background, you will need to send ev…" at bounding box center [559, 337] width 648 height 71
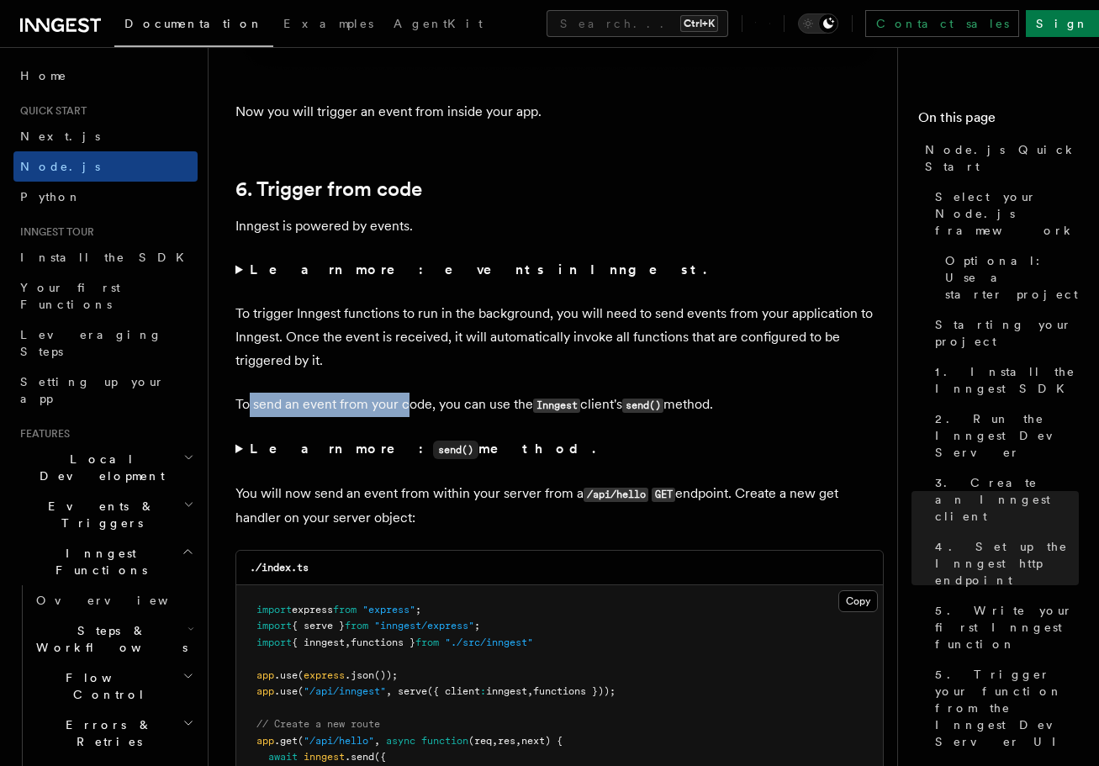
drag, startPoint x: 285, startPoint y: 405, endPoint x: 433, endPoint y: 407, distance: 147.9
click at [416, 405] on p "To send an event from your code, you can use the Inngest client's send() method." at bounding box center [559, 405] width 648 height 24
drag, startPoint x: 465, startPoint y: 404, endPoint x: 554, endPoint y: 405, distance: 89.1
click at [554, 405] on p "To send an event from your code, you can use the Inngest client's send() method." at bounding box center [559, 405] width 648 height 24
drag, startPoint x: 648, startPoint y: 415, endPoint x: 743, endPoint y: 415, distance: 95.0
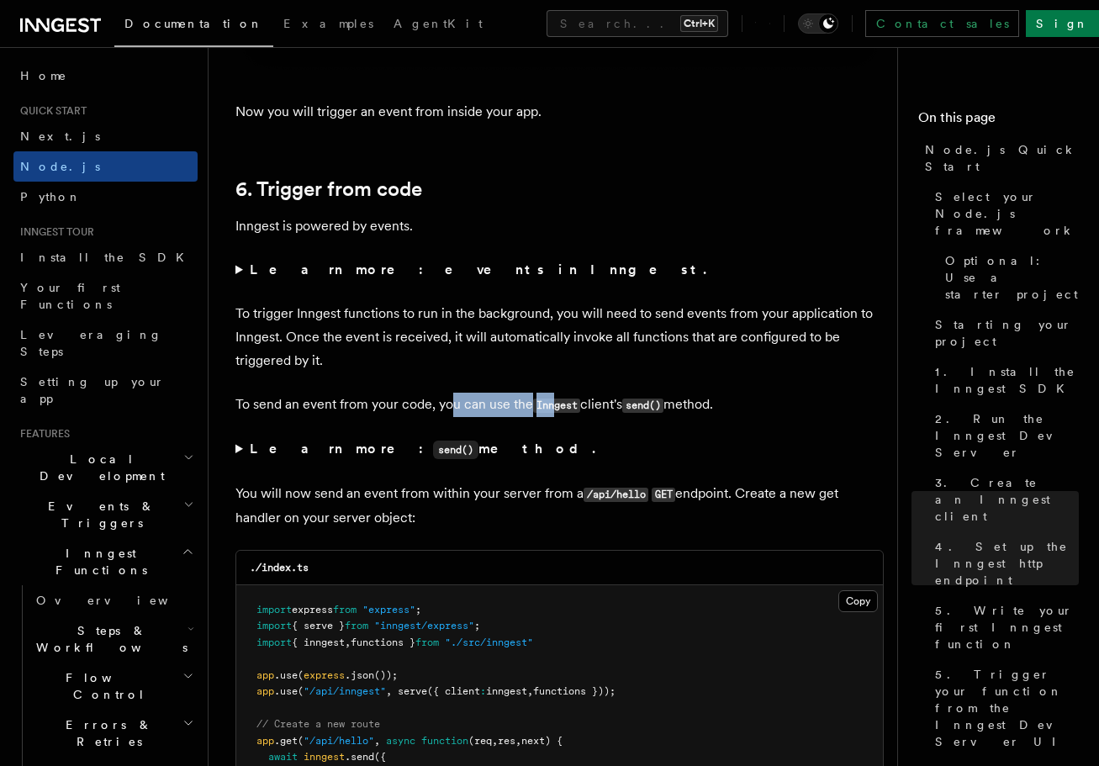
click at [743, 415] on p "To send an event from your code, you can use the Inngest client's send() method." at bounding box center [559, 405] width 648 height 24
drag, startPoint x: 238, startPoint y: 498, endPoint x: 840, endPoint y: 517, distance: 602.1
click at [840, 517] on p "You will now send an event from within your server from a /api/hello GET endpoi…" at bounding box center [559, 506] width 648 height 48
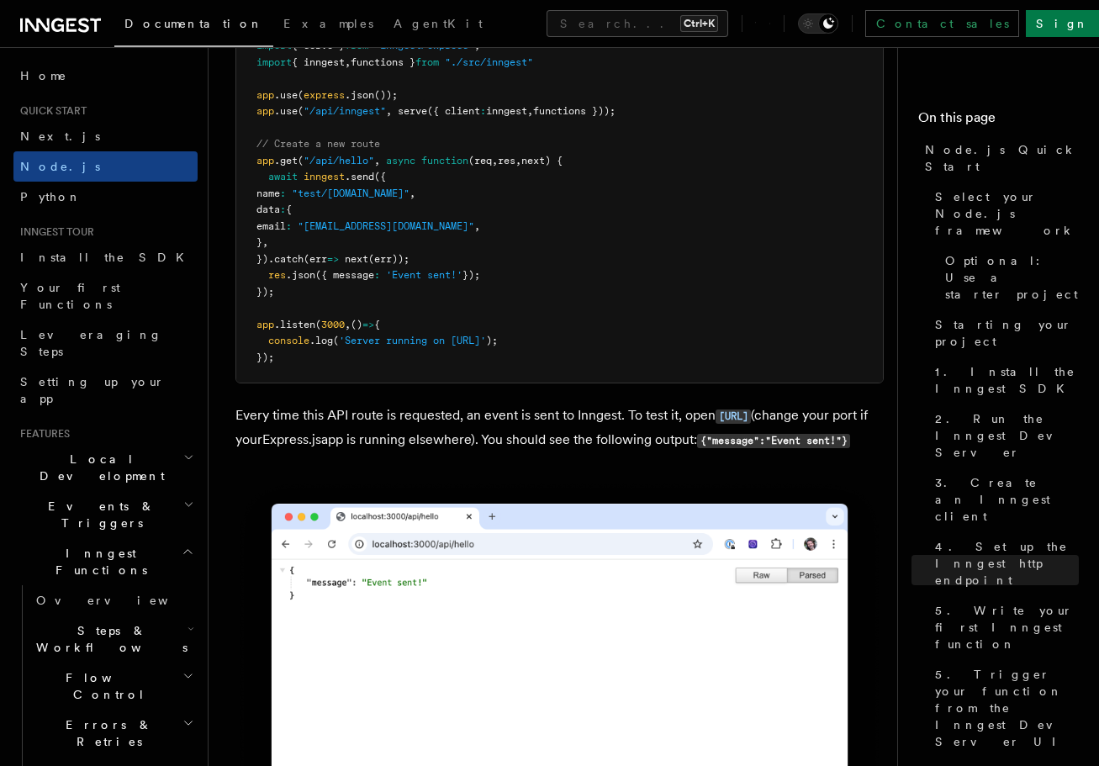
scroll to position [9064, 0]
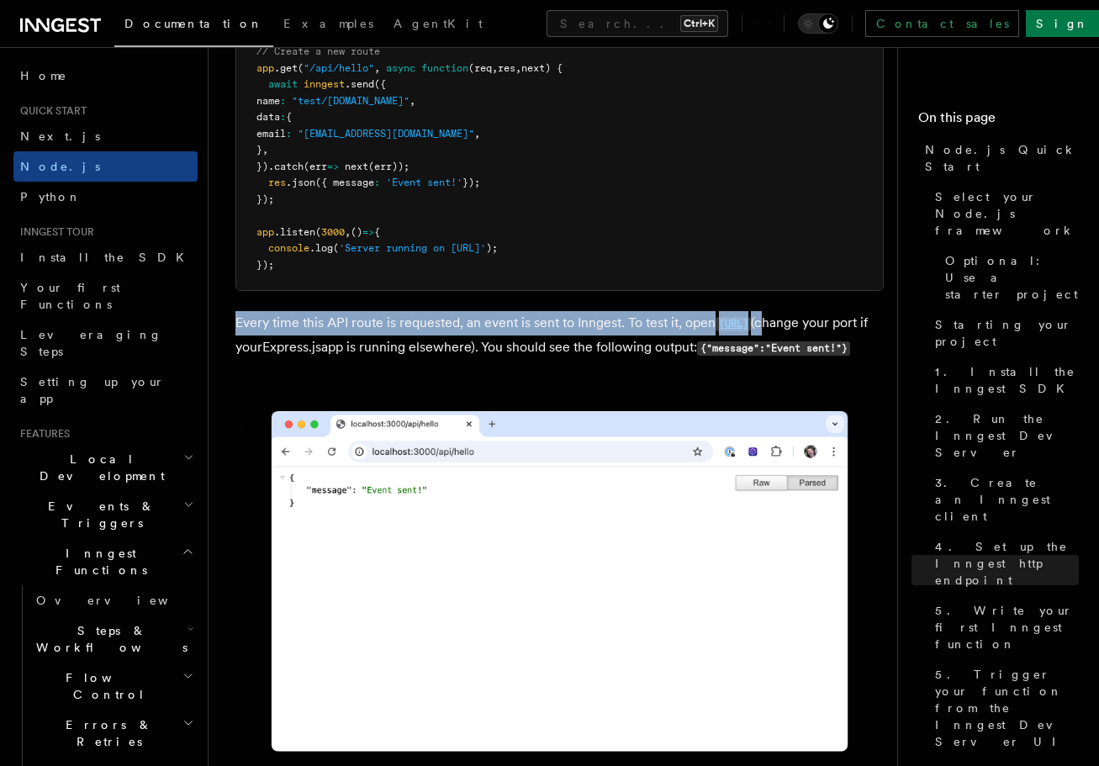
drag, startPoint x: 439, startPoint y: 346, endPoint x: 639, endPoint y: 391, distance: 204.9
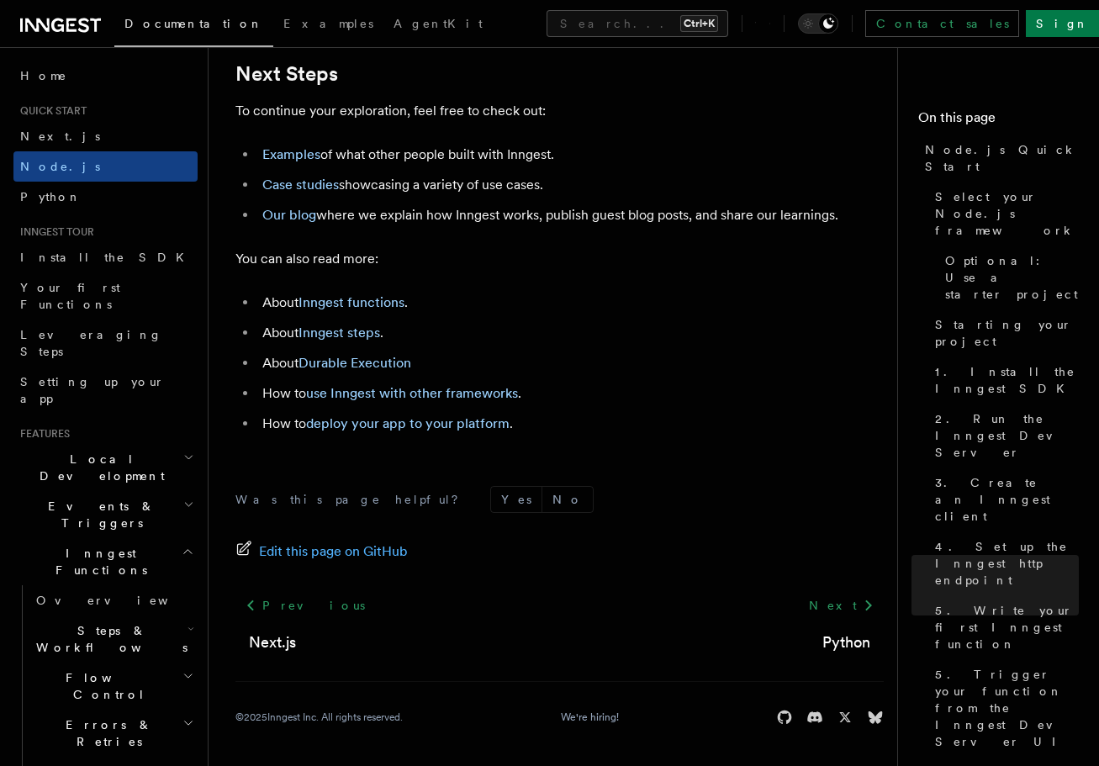
scroll to position [10435, 0]
